Goal: Task Accomplishment & Management: Complete application form

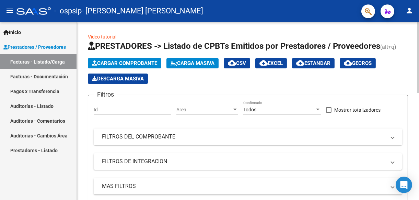
click at [117, 62] on span "Cargar Comprobante" at bounding box center [124, 63] width 65 height 6
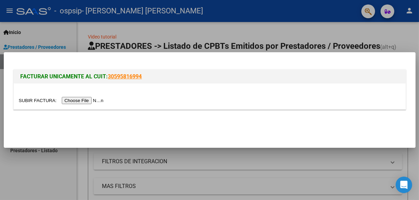
click at [88, 102] on input "file" at bounding box center [62, 100] width 87 height 7
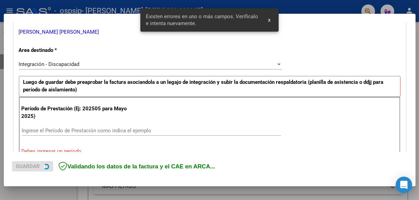
scroll to position [160, 0]
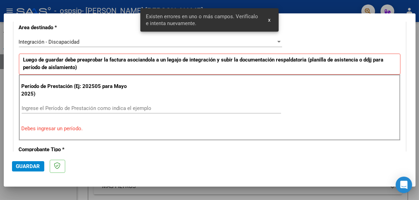
click at [54, 107] on input "Ingrese el Período de Prestación como indica el ejemplo" at bounding box center [152, 108] width 260 height 6
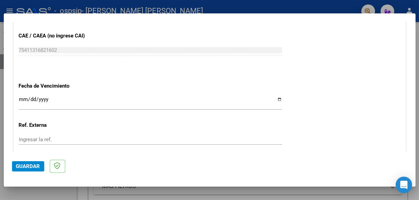
scroll to position [434, 0]
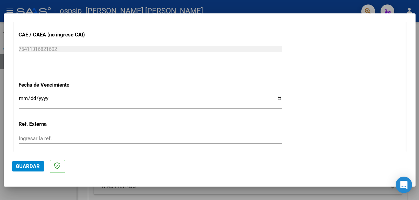
type input "202509"
click at [276, 95] on input "Ingresar la fecha" at bounding box center [150, 100] width 263 height 11
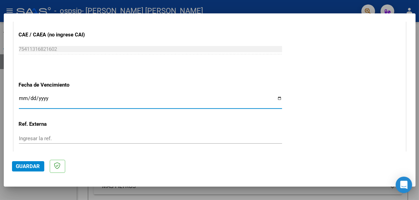
type input "[DATE]"
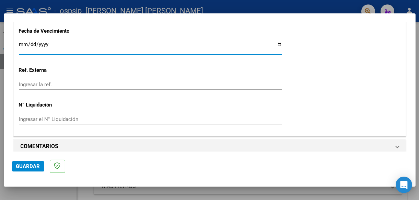
scroll to position [493, 0]
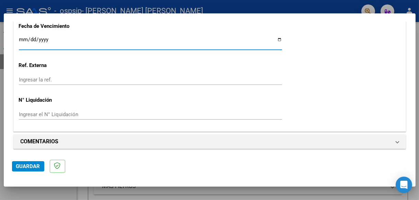
click at [31, 165] on span "Guardar" at bounding box center [28, 166] width 24 height 6
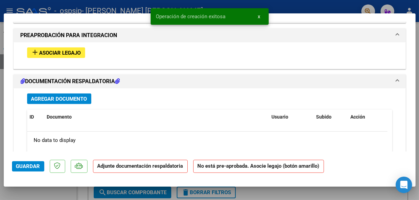
scroll to position [583, 0]
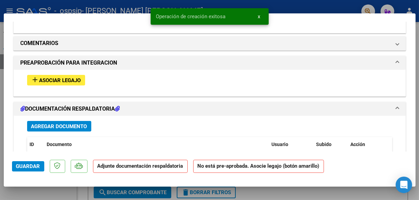
click at [52, 77] on span "Asociar Legajo" at bounding box center [60, 80] width 42 height 6
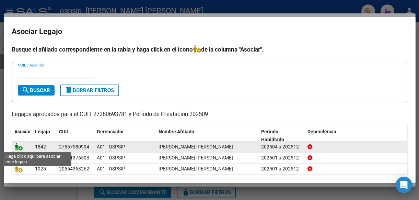
click at [15, 145] on icon at bounding box center [19, 147] width 8 height 8
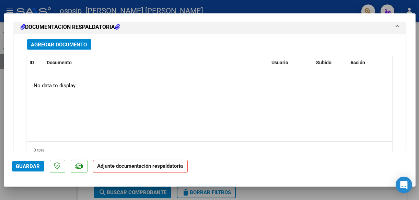
scroll to position [773, 0]
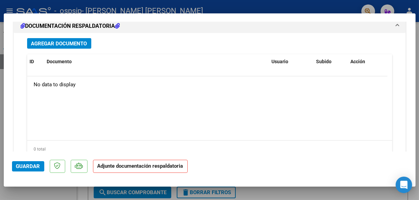
click at [67, 42] on span "Agregar Documento" at bounding box center [59, 44] width 56 height 6
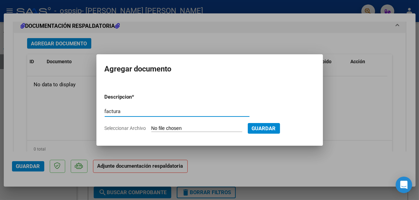
type input "factura"
click at [159, 128] on input "Seleccionar Archivo" at bounding box center [196, 128] width 91 height 7
type input "C:\fakepath\[PERSON_NAME].pdf"
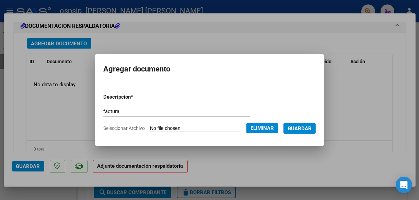
click at [305, 128] on span "Guardar" at bounding box center [300, 128] width 24 height 6
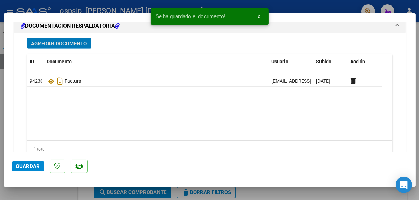
click at [41, 41] on span "Agregar Documento" at bounding box center [59, 44] width 56 height 6
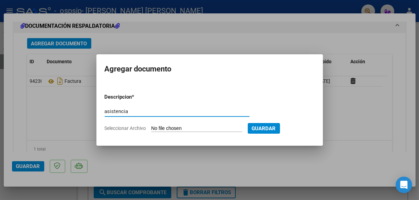
type input "asistencia"
click at [158, 129] on input "Seleccionar Archivo" at bounding box center [196, 128] width 91 height 7
type input "C:\fakepath\[PERSON_NAME].pdf"
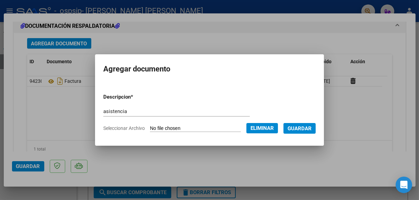
click at [312, 128] on span "Guardar" at bounding box center [300, 128] width 24 height 6
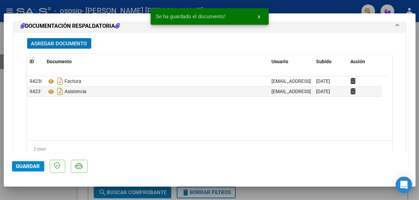
click at [58, 38] on button "Agregar Documento" at bounding box center [59, 43] width 64 height 11
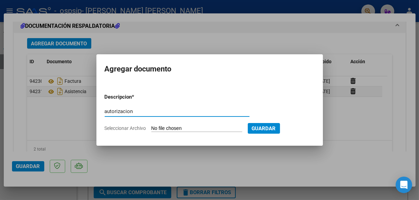
type input "autorizacion"
click at [194, 123] on form "Descripcion * autorizacion Escriba aquí una descripcion Seleccionar Archivo Gua…" at bounding box center [210, 112] width 210 height 49
click at [195, 127] on input "Seleccionar Archivo" at bounding box center [196, 128] width 91 height 7
type input "C:\fakepath\[PERSON_NAME] T.O AUTORIZACION 2025 SEGUN RESOLUCION 360 22_firmado…"
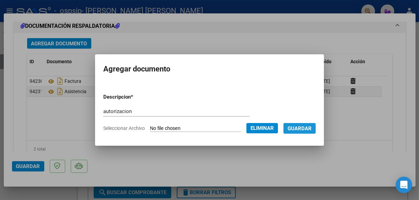
click at [310, 126] on span "Guardar" at bounding box center [300, 128] width 24 height 6
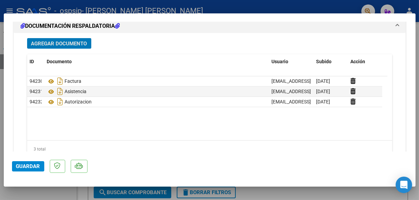
click at [27, 163] on span "Guardar" at bounding box center [28, 166] width 24 height 6
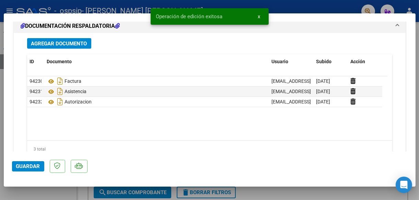
click at [49, 192] on div at bounding box center [209, 100] width 419 height 200
type input "$ 0,00"
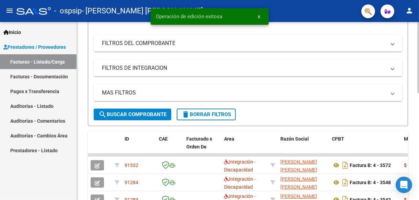
scroll to position [103, 0]
